Goal: Task Accomplishment & Management: Use online tool/utility

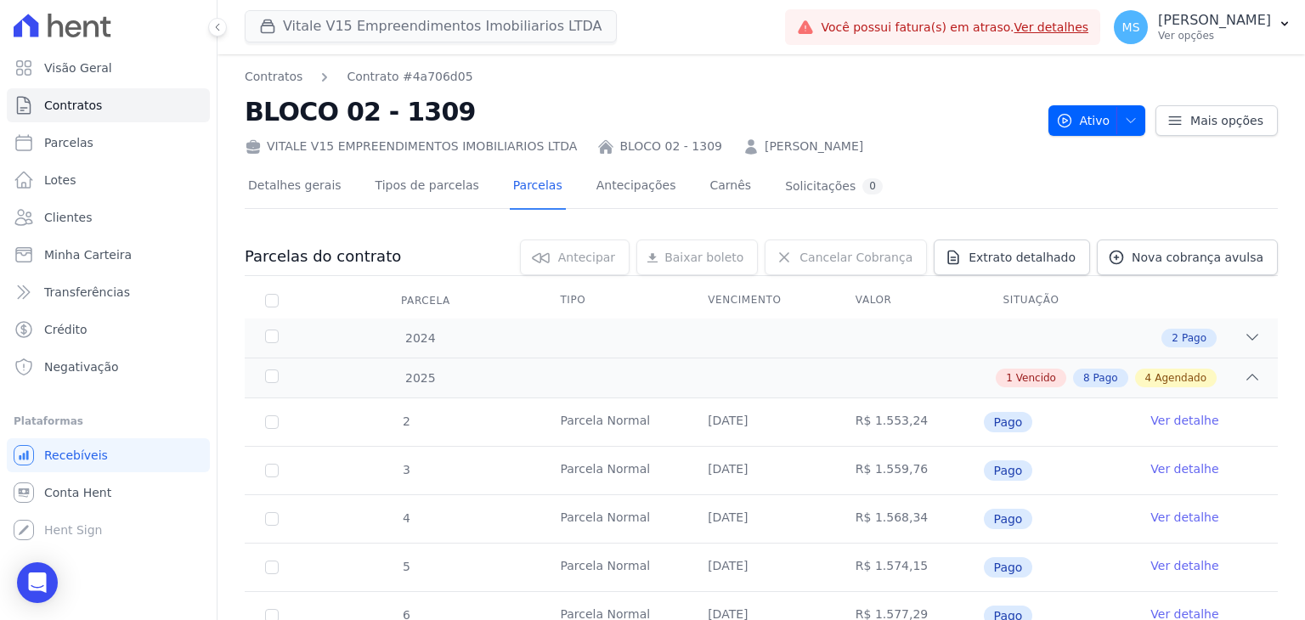
scroll to position [495, 0]
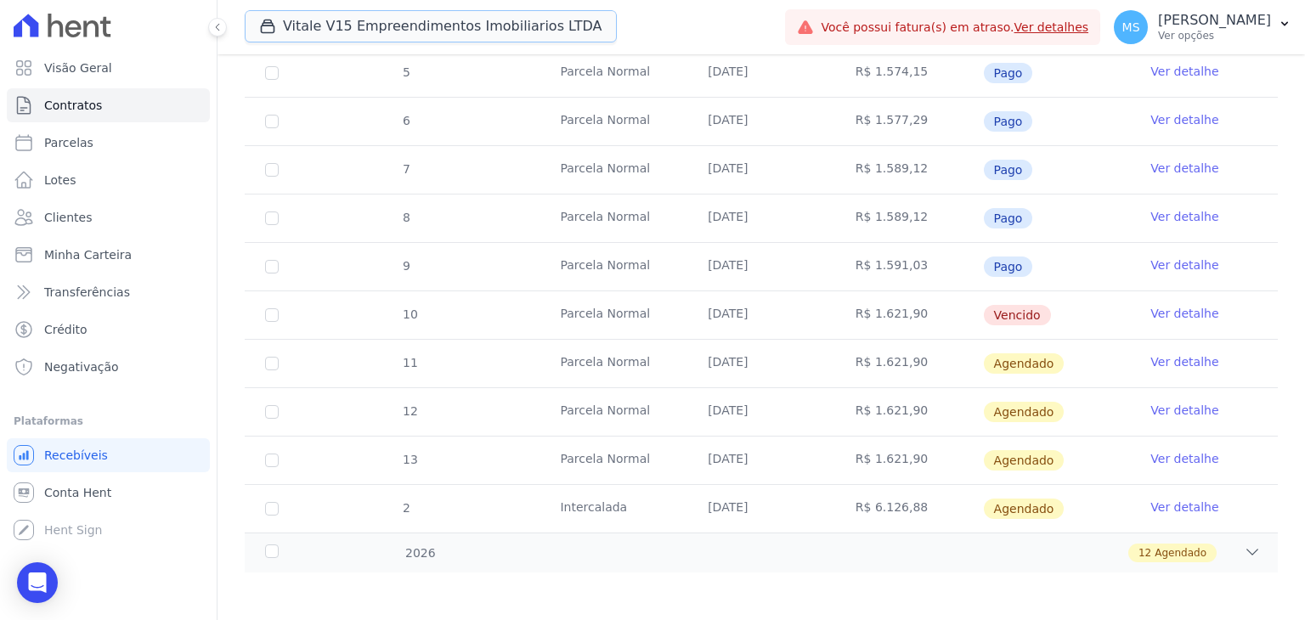
click at [331, 31] on button "Vitale V15 Empreendimentos Imobiliarios LTDA" at bounding box center [431, 26] width 372 height 32
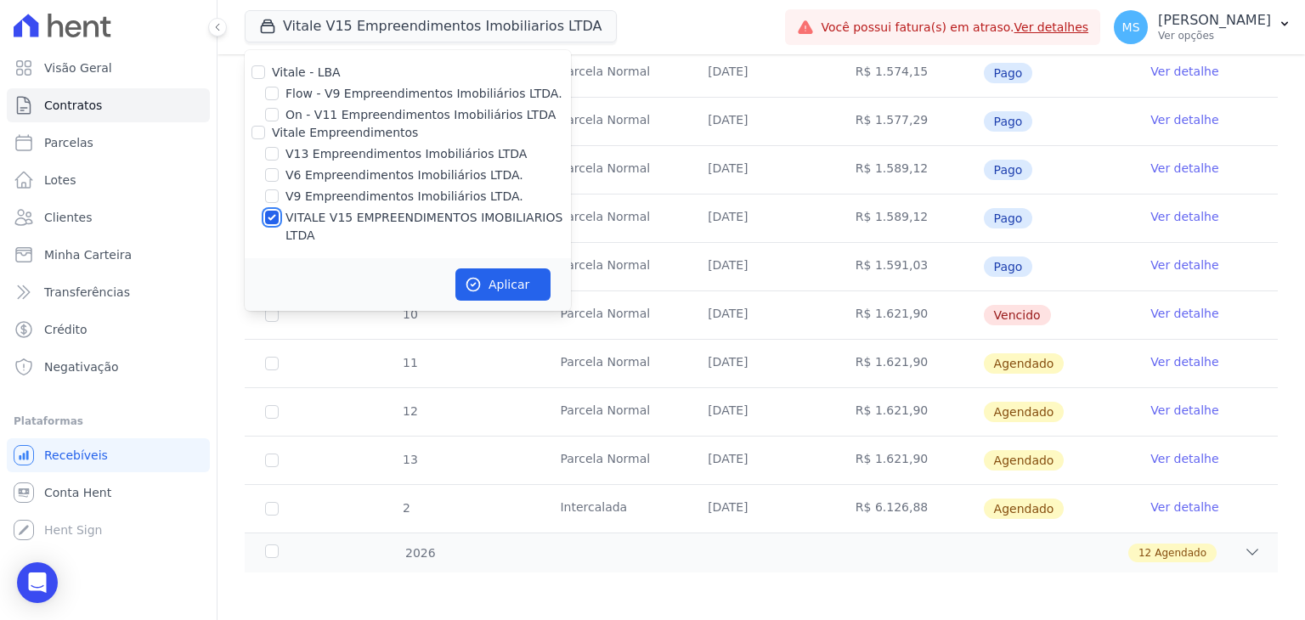
click at [275, 215] on input "VITALE V15 EMPREENDIMENTOS IMOBILIARIOS LTDA" at bounding box center [272, 218] width 14 height 14
checkbox input "false"
click at [273, 156] on input "V13 Empreendimentos Imobiliários LTDA" at bounding box center [272, 154] width 14 height 14
checkbox input "true"
click at [496, 269] on button "Aplicar" at bounding box center [503, 285] width 95 height 32
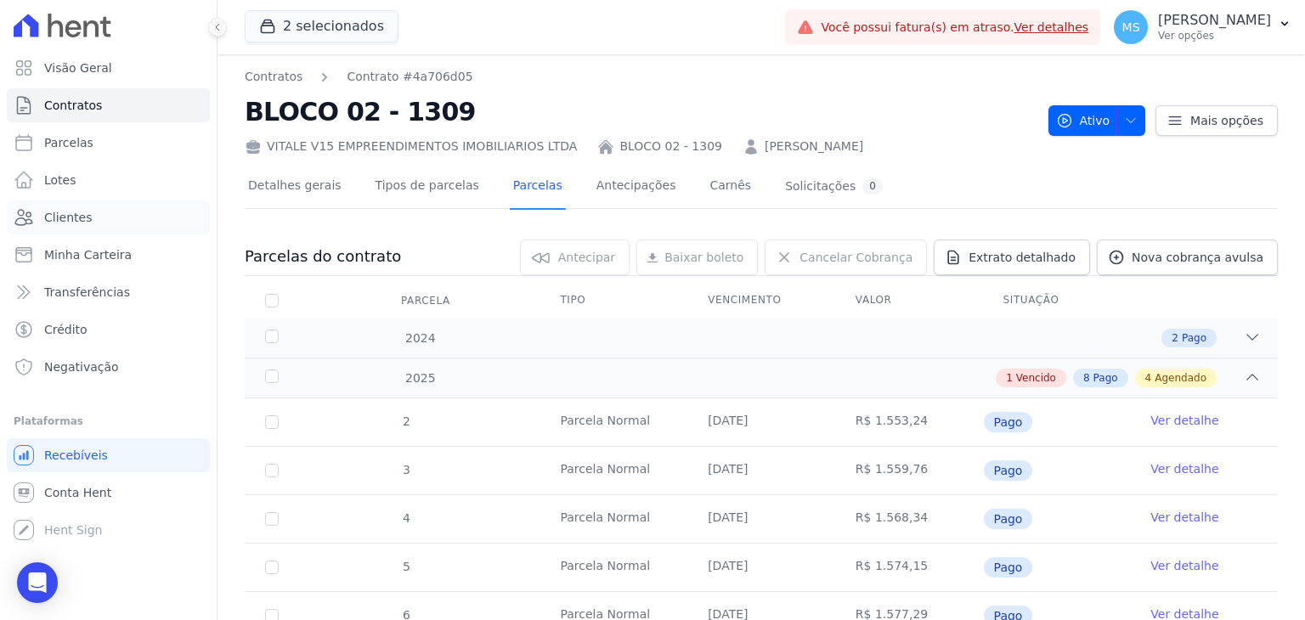
click at [65, 218] on span "Clientes" at bounding box center [68, 217] width 48 height 17
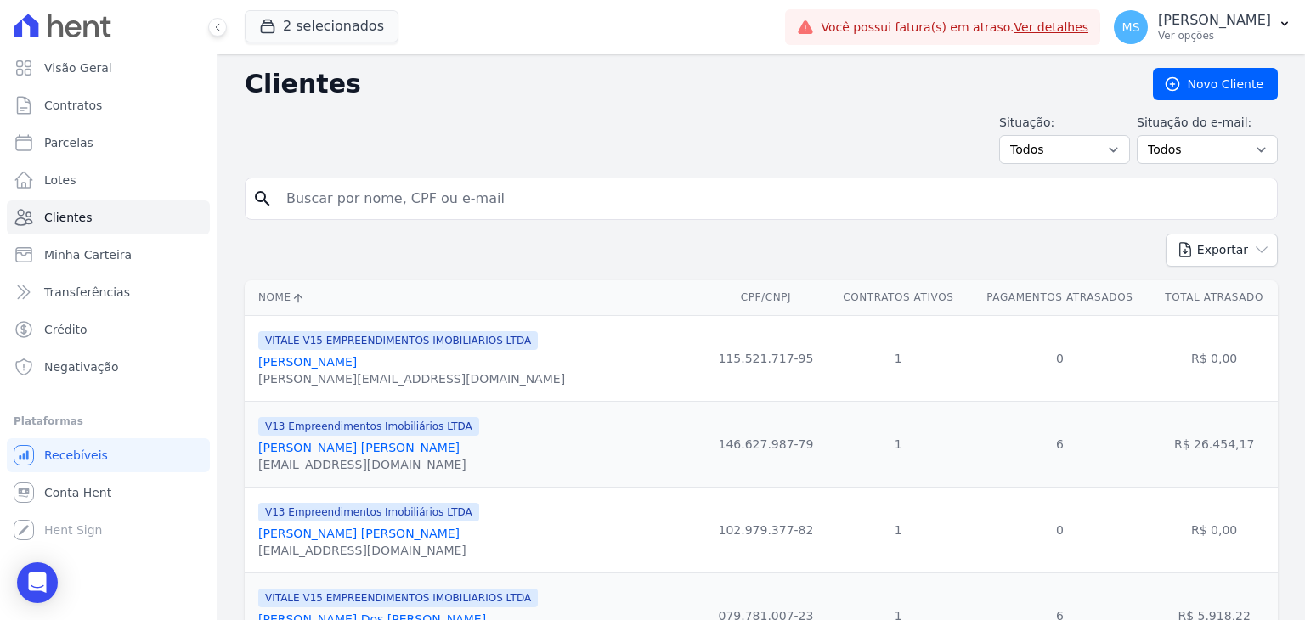
click at [310, 195] on input "search" at bounding box center [773, 199] width 994 height 34
type input "[PERSON_NAME]"
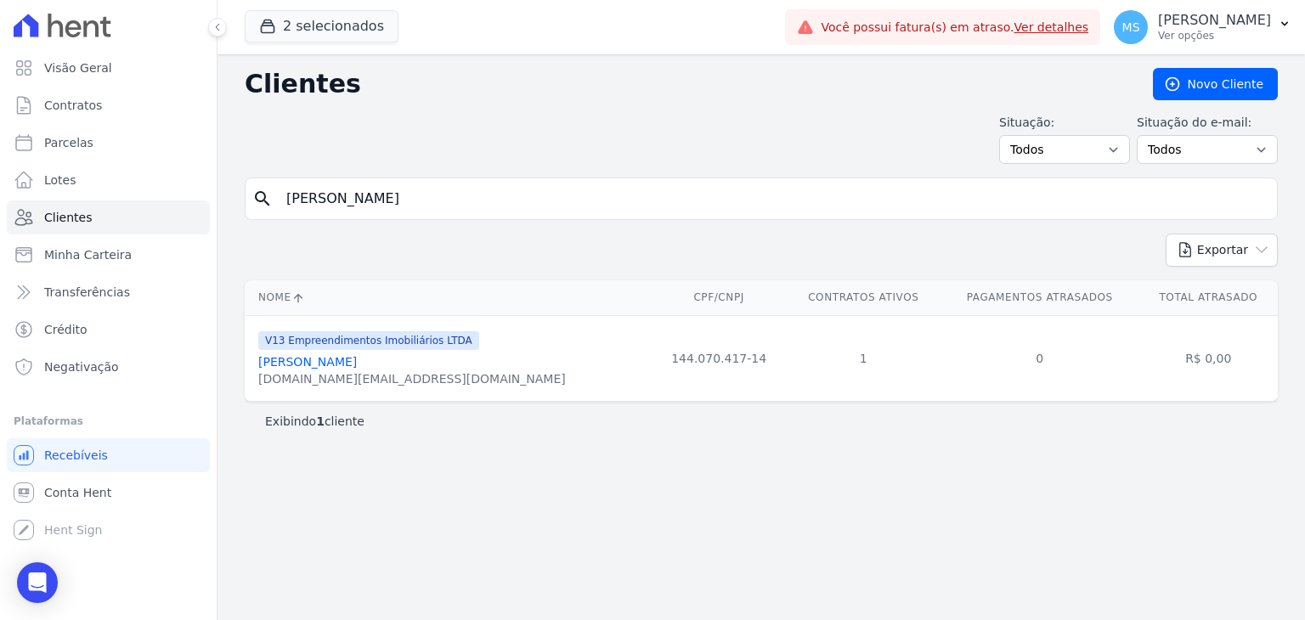
click at [343, 365] on link "[PERSON_NAME]" at bounding box center [307, 362] width 99 height 14
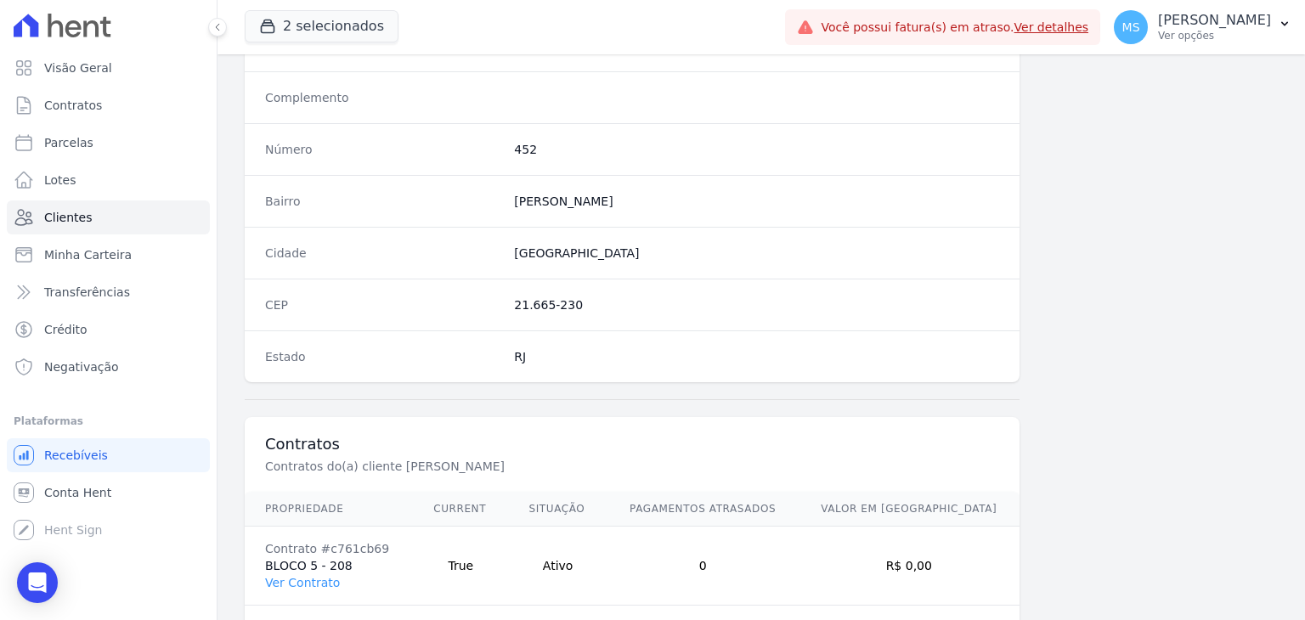
scroll to position [965, 0]
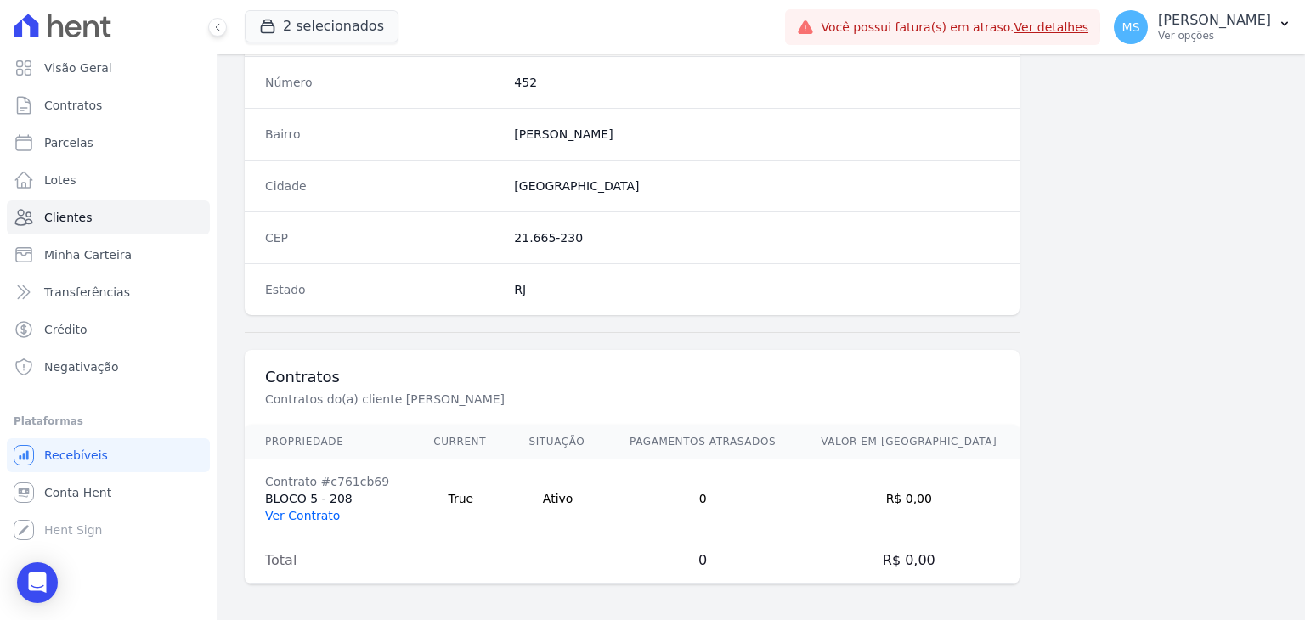
click at [317, 513] on link "Ver Contrato" at bounding box center [302, 516] width 75 height 14
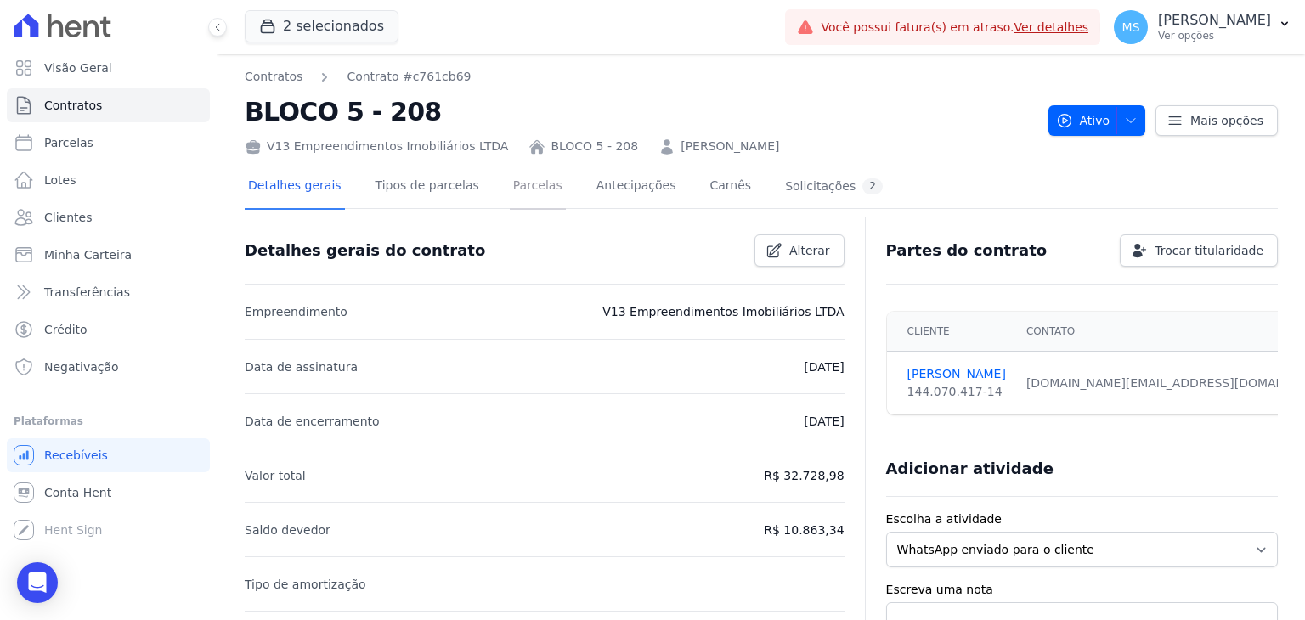
click at [524, 198] on link "Parcelas" at bounding box center [538, 187] width 56 height 45
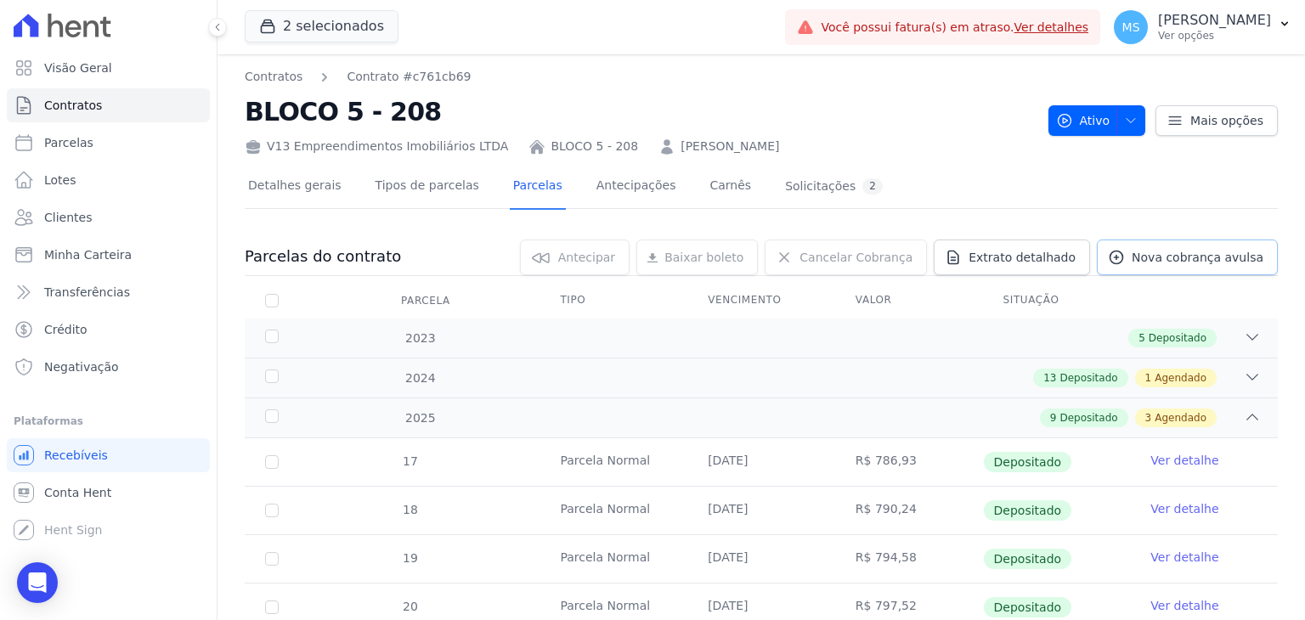
click at [1166, 256] on span "Nova cobrança avulsa" at bounding box center [1198, 257] width 132 height 17
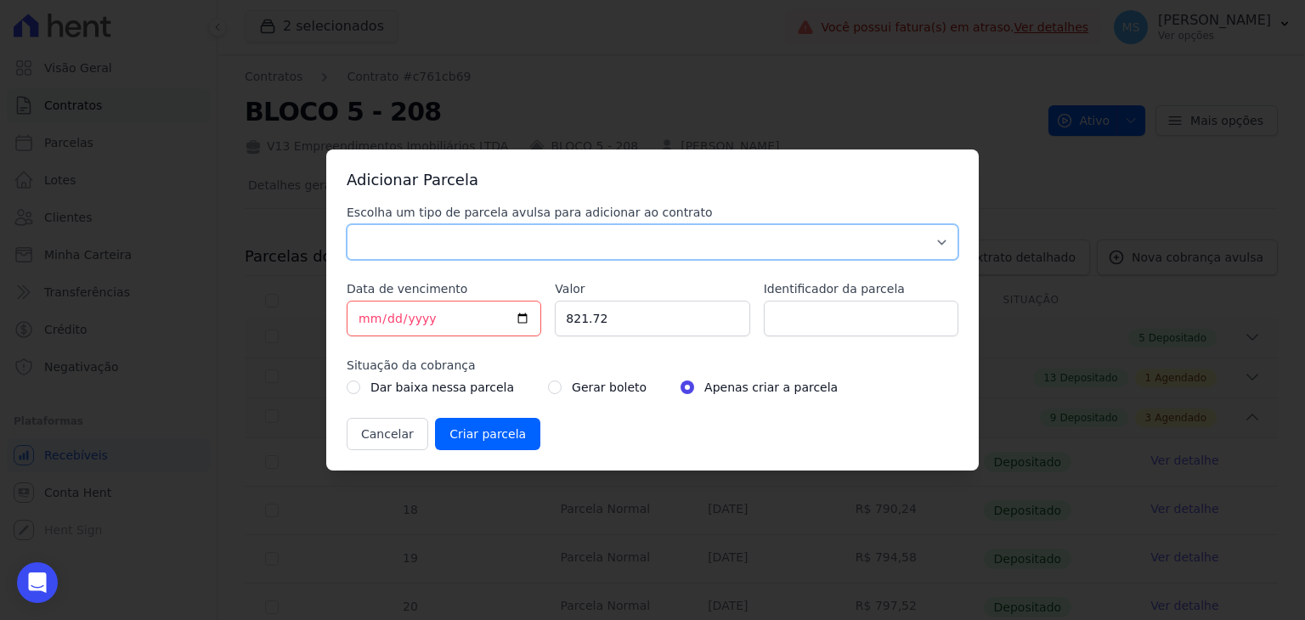
drag, startPoint x: 493, startPoint y: 236, endPoint x: 488, endPoint y: 258, distance: 22.7
click at [493, 237] on select "Parcela Normal Sinal Caução Intercalada Chaves Pré Chaves Pós Chaves Taxas Quit…" at bounding box center [653, 242] width 612 height 36
select select "others"
click at [347, 224] on select "Parcela Normal Sinal Caução Intercalada Chaves Pré Chaves Pós Chaves Taxas Quit…" at bounding box center [653, 242] width 612 height 36
drag, startPoint x: 368, startPoint y: 320, endPoint x: 345, endPoint y: 327, distance: 23.9
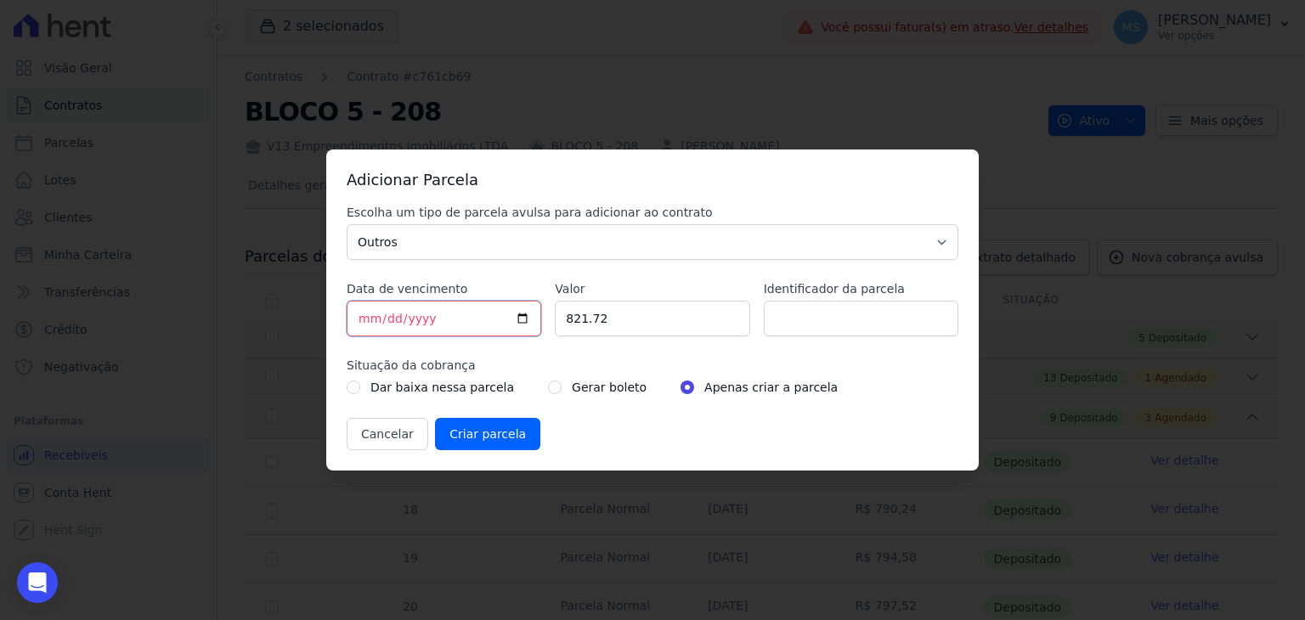
click at [367, 320] on input "[DATE]" at bounding box center [444, 319] width 195 height 36
type input "[DATE]"
type input "1068.89"
type input "V"
type input "BOLETO AVULSO - 262919"
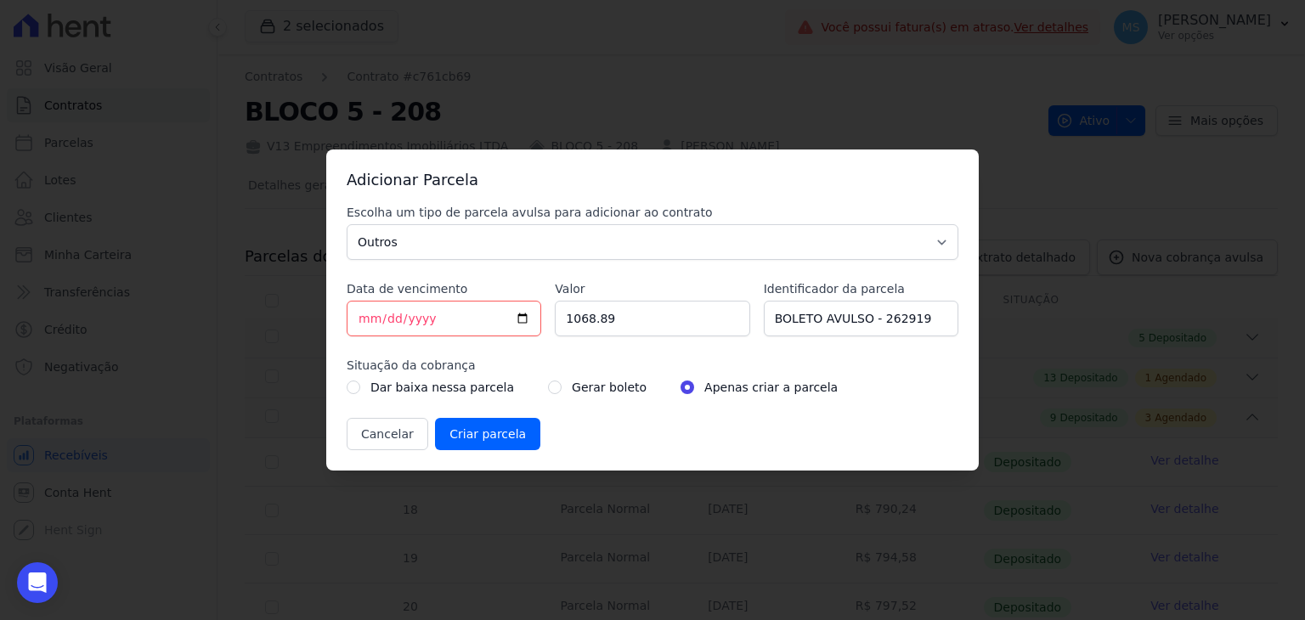
click at [548, 383] on div "Gerar boleto" at bounding box center [597, 387] width 99 height 20
click at [548, 387] on input "radio" at bounding box center [555, 388] width 14 height 14
radio input "true"
click at [469, 443] on input "Criar parcela" at bounding box center [487, 434] width 105 height 32
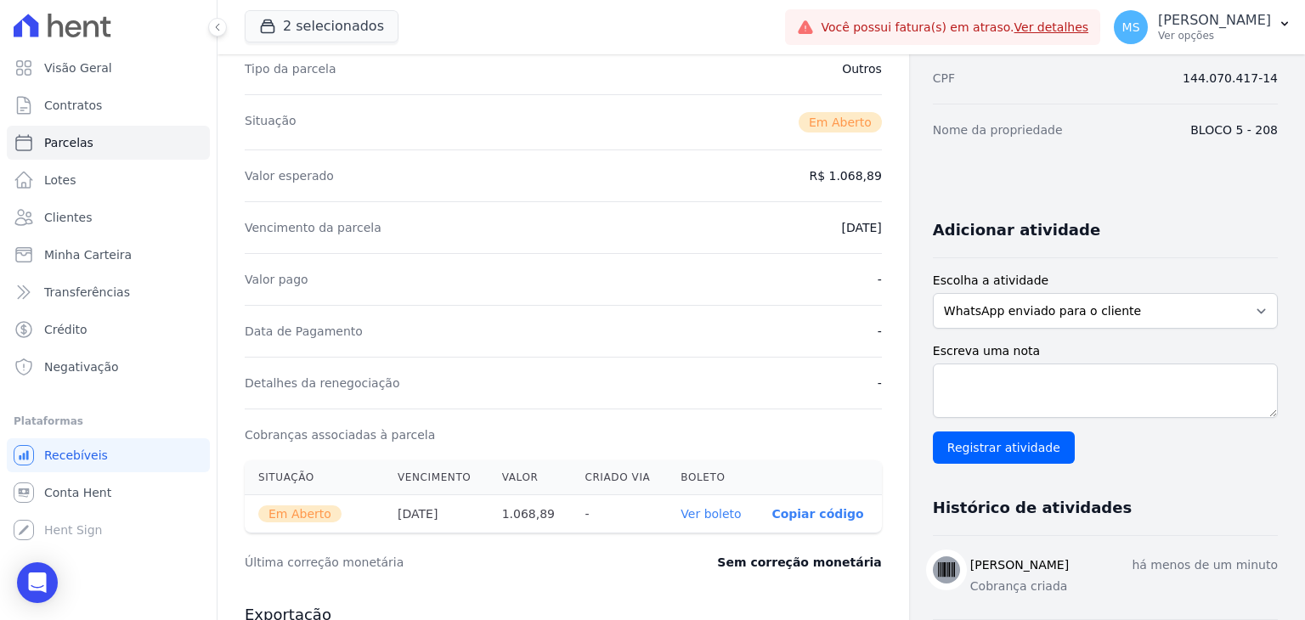
scroll to position [425, 0]
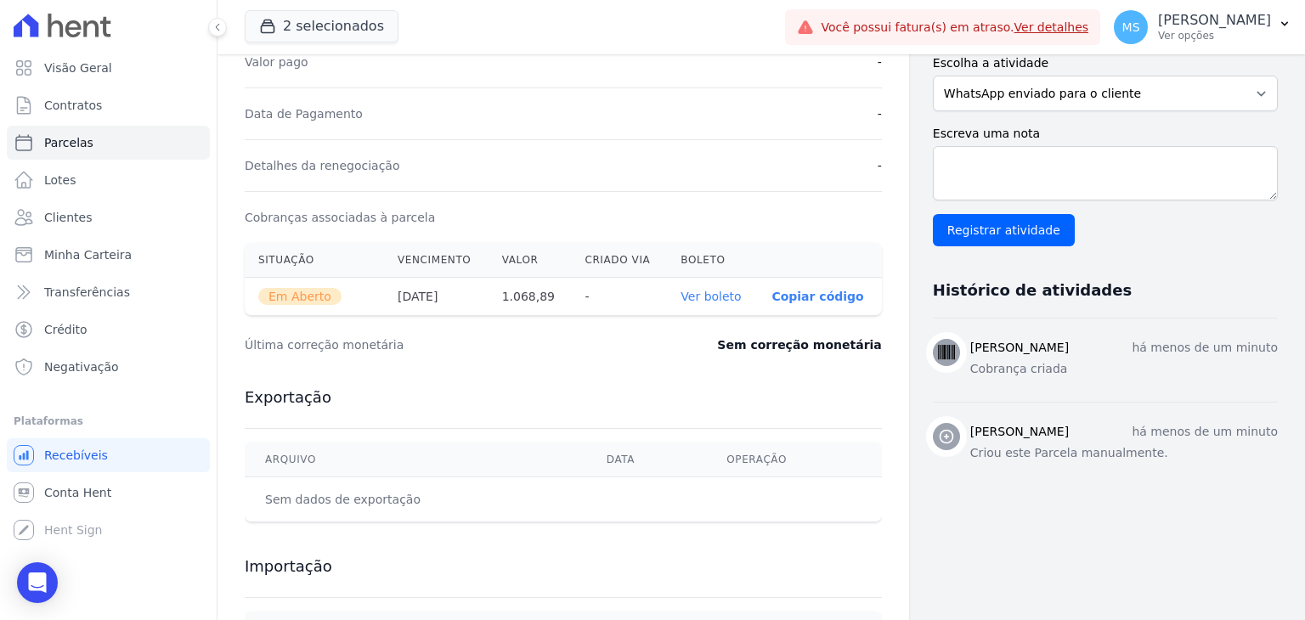
click at [732, 293] on link "Ver boleto" at bounding box center [711, 297] width 60 height 14
